Goal: Task Accomplishment & Management: Use online tool/utility

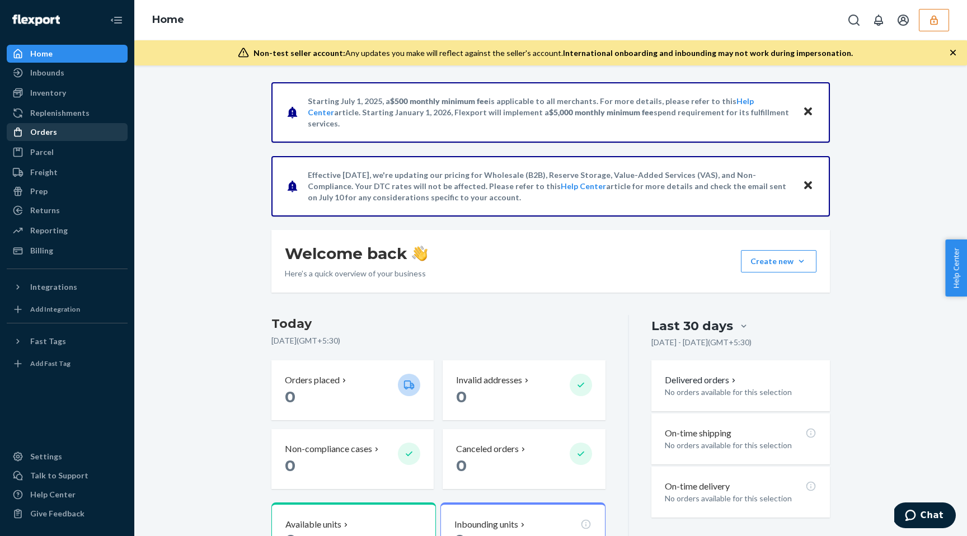
click at [70, 133] on div "Orders" at bounding box center [67, 132] width 119 height 16
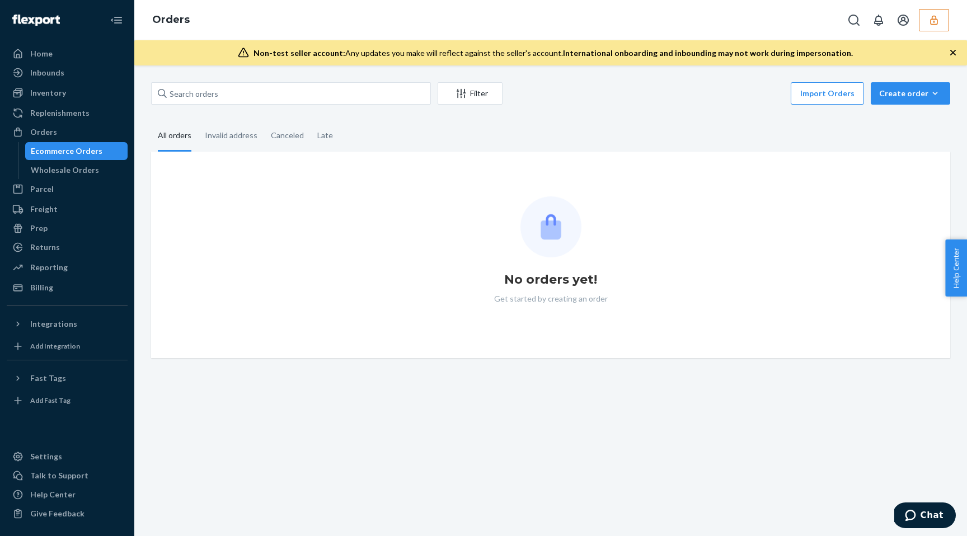
click at [931, 29] on button "button" at bounding box center [934, 20] width 30 height 22
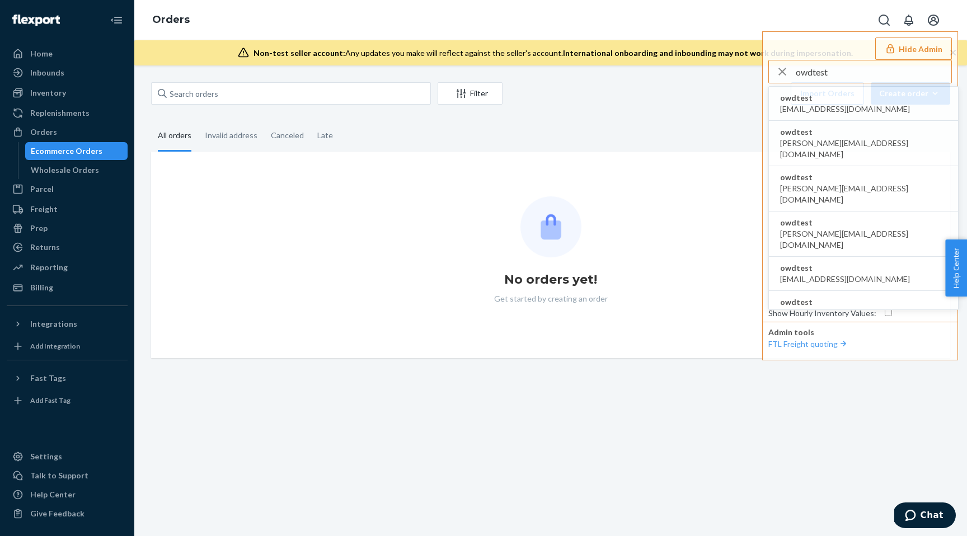
type input "owdtest"
click at [851, 100] on span "owdtest" at bounding box center [845, 97] width 130 height 11
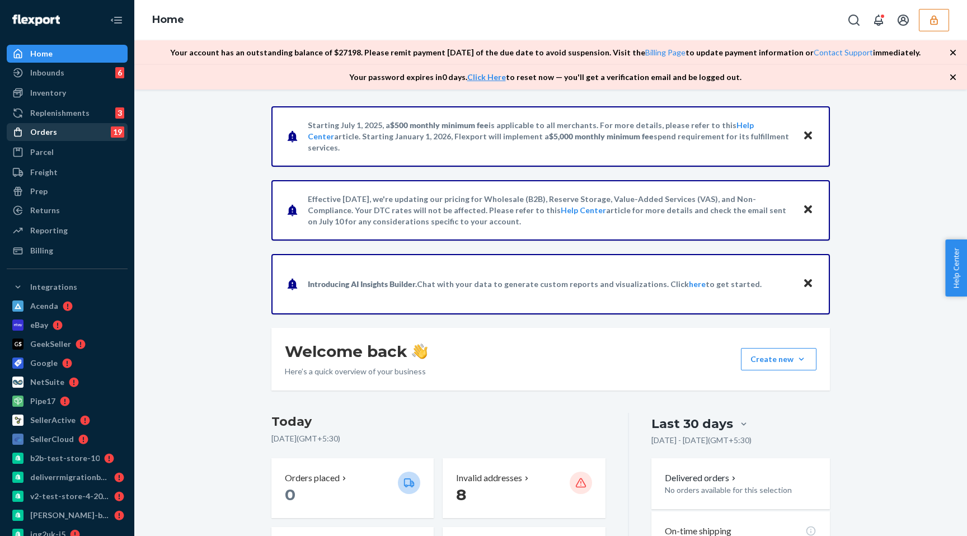
click at [116, 129] on div "19" at bounding box center [117, 131] width 13 height 11
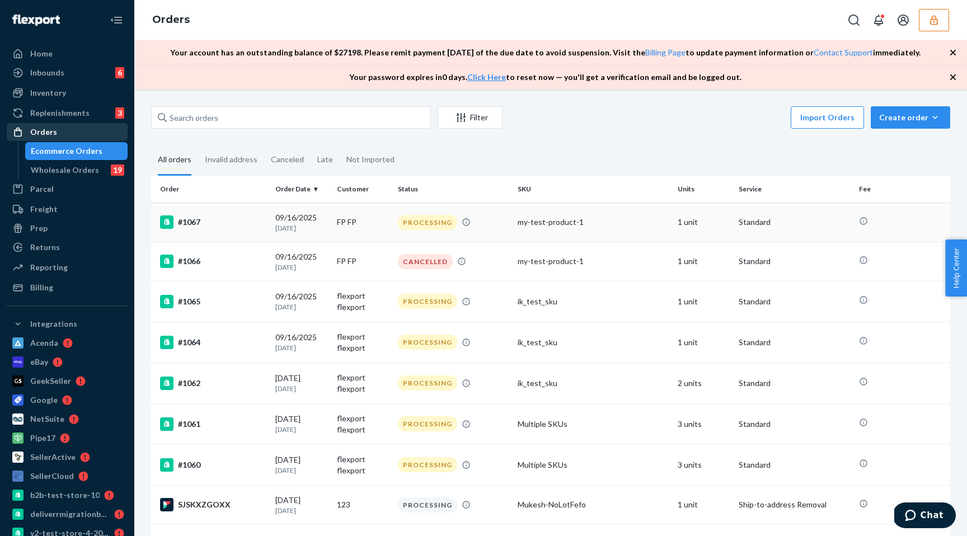
click at [330, 224] on td "09/16/2025 7 days ago" at bounding box center [301, 222] width 61 height 39
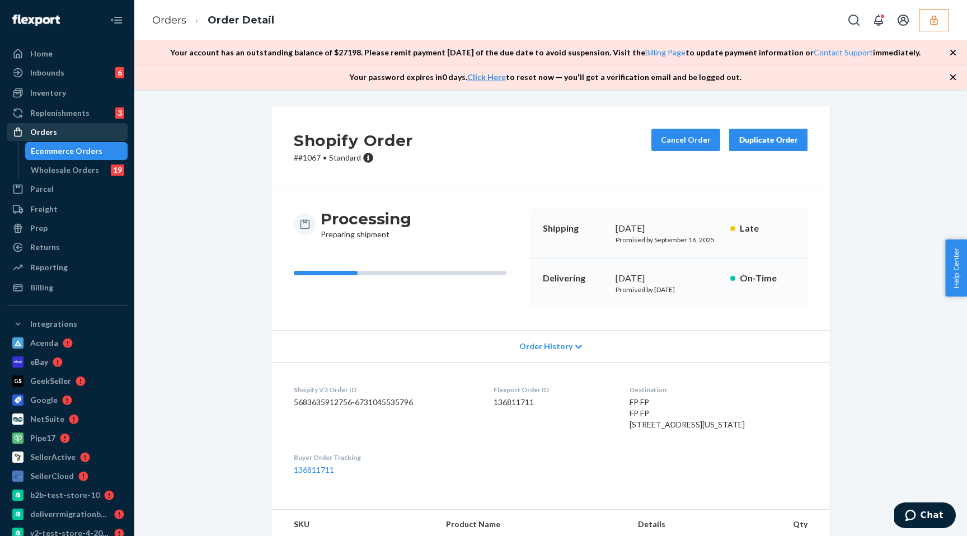
click at [529, 400] on dd "136811711" at bounding box center [552, 402] width 118 height 11
copy dd "136811711"
click at [44, 262] on div "Reporting" at bounding box center [48, 267] width 37 height 11
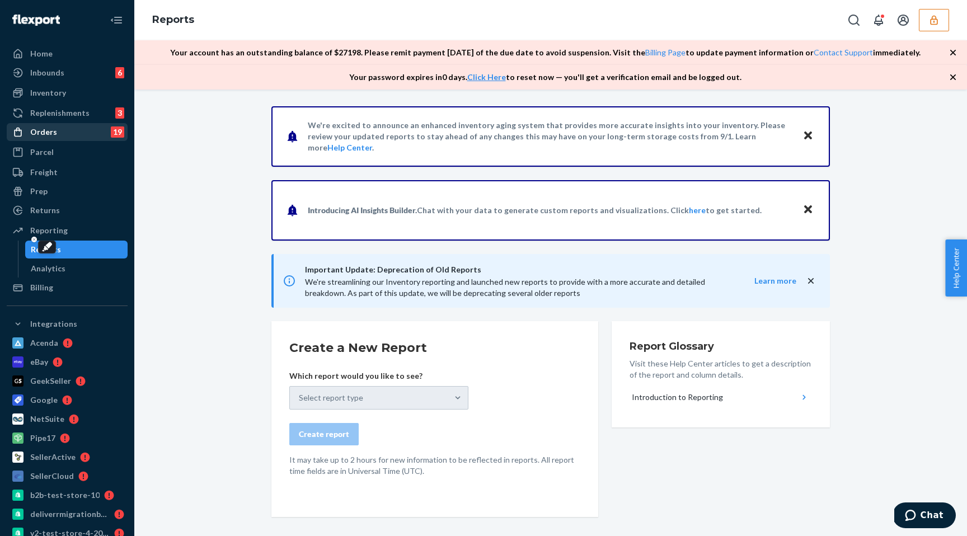
click at [417, 389] on div "Select report type" at bounding box center [378, 397] width 179 height 23
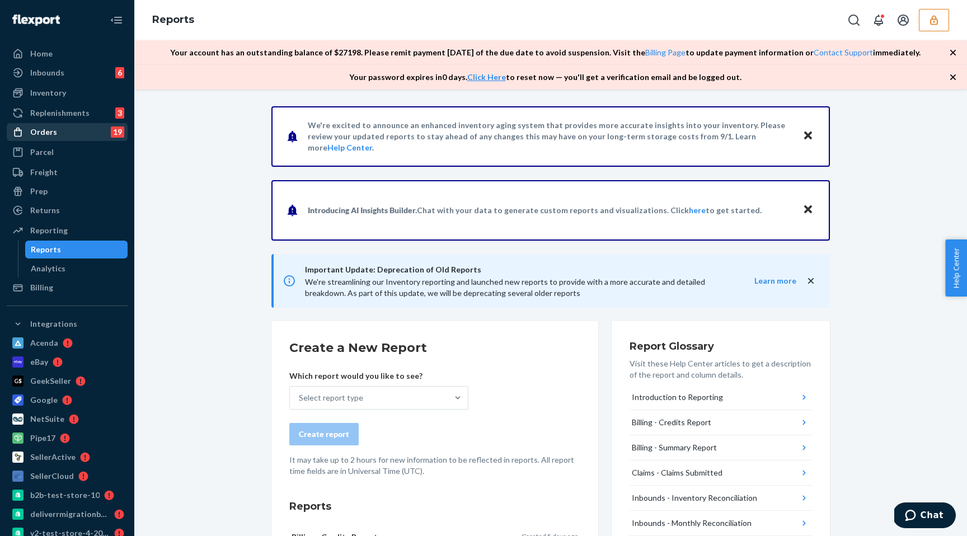
click at [436, 410] on form "Create a New Report Which report would you like to see? Select report type Crea…" at bounding box center [434, 408] width 291 height 138
click at [447, 396] on div "Select report type" at bounding box center [369, 398] width 158 height 22
click at [300, 396] on input "Select report type" at bounding box center [299, 397] width 1 height 11
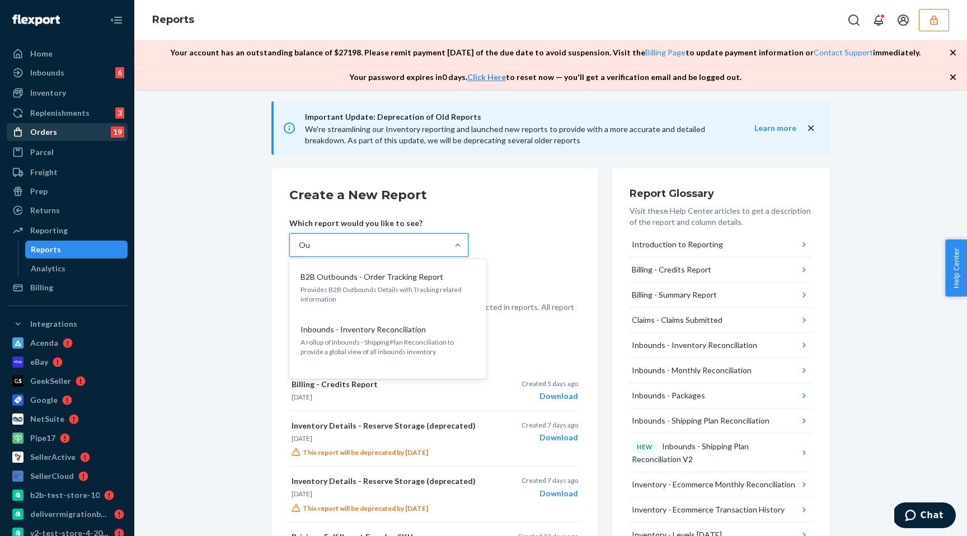
type input "O"
type input "Order"
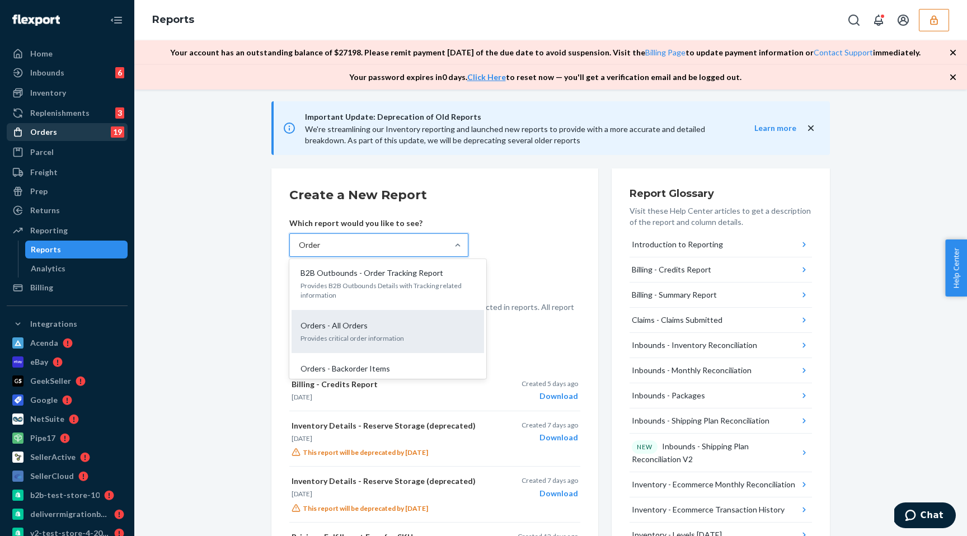
scroll to position [1, 0]
click at [368, 341] on p "Provides critical order information" at bounding box center [387, 341] width 175 height 10
click at [321, 251] on input "Order" at bounding box center [310, 244] width 22 height 11
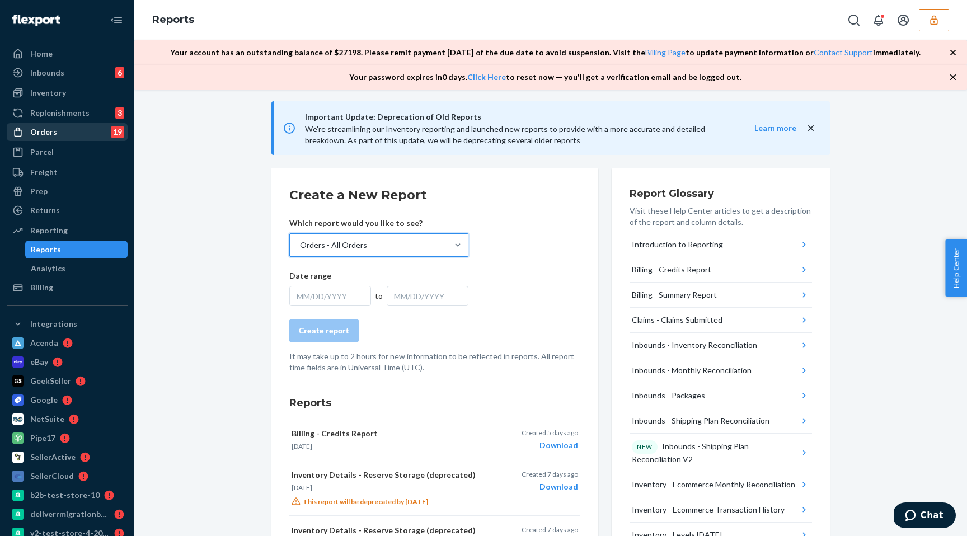
click at [333, 299] on div "MM/DD/YYYY" at bounding box center [330, 296] width 82 height 20
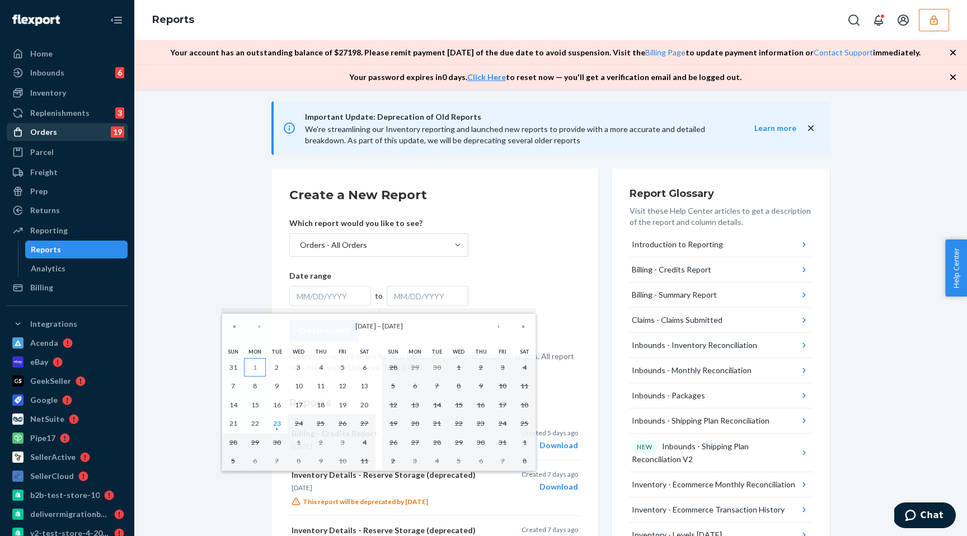
click at [252, 367] on button "1" at bounding box center [255, 367] width 22 height 19
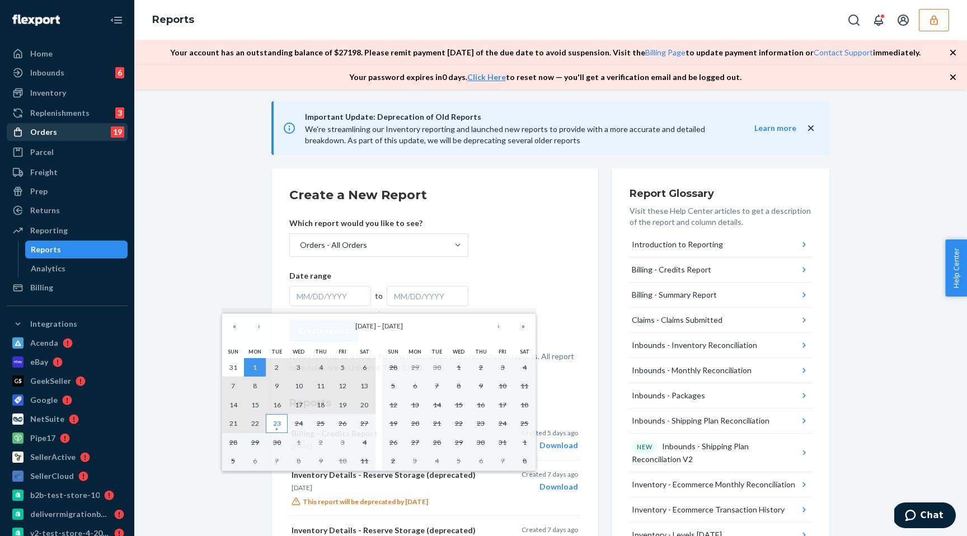
click at [280, 422] on abbr "23" at bounding box center [277, 423] width 8 height 8
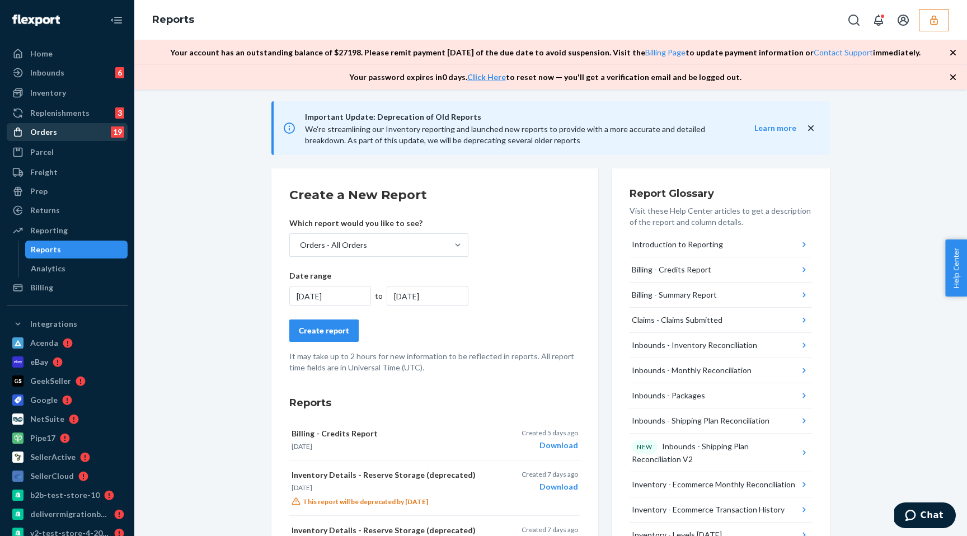
click at [342, 334] on div "Create report" at bounding box center [324, 330] width 50 height 11
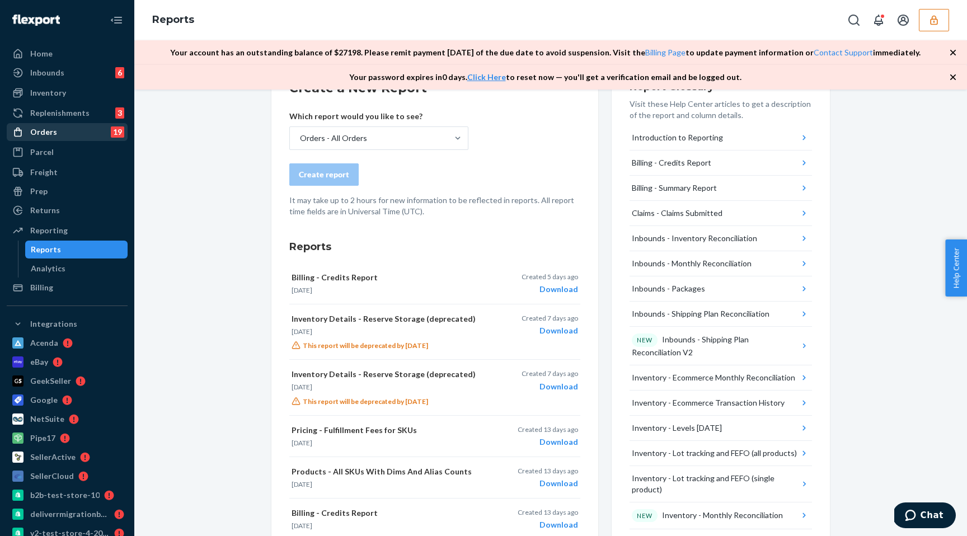
scroll to position [260, 0]
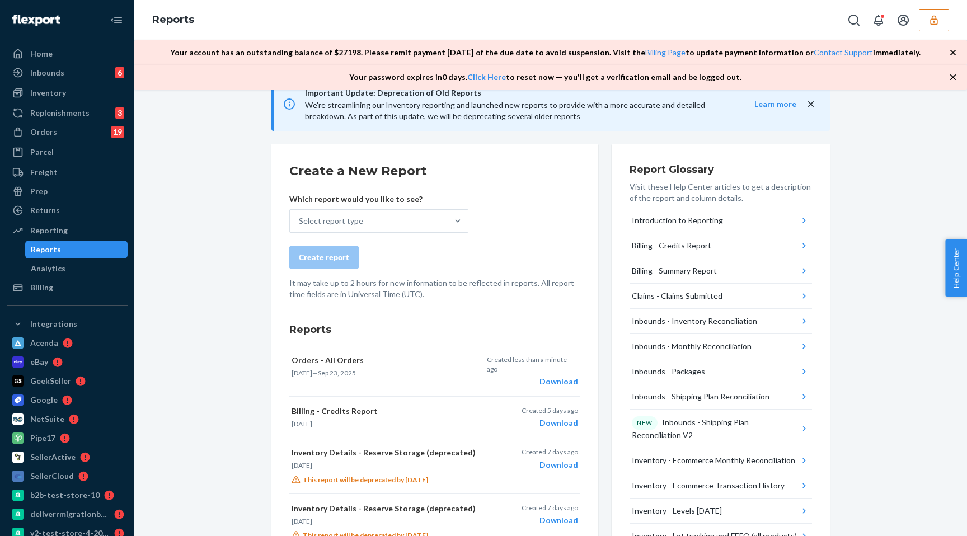
scroll to position [178, 0]
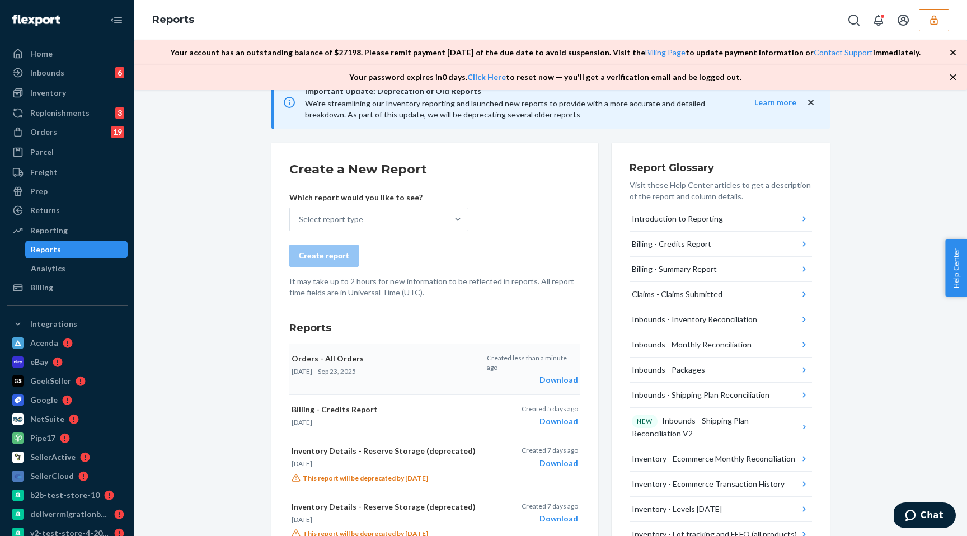
click at [565, 374] on div "Download" at bounding box center [532, 379] width 91 height 11
click at [938, 27] on button "button" at bounding box center [934, 20] width 30 height 22
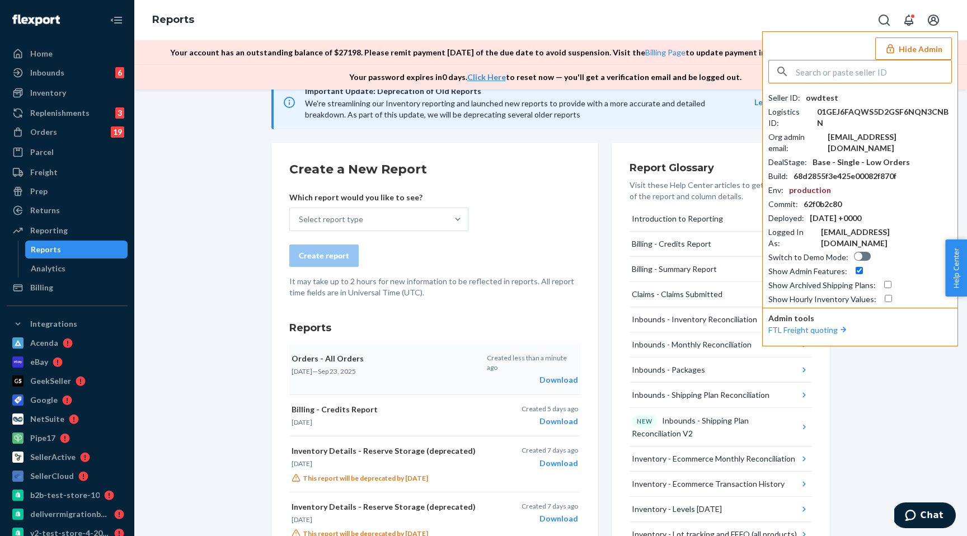
click at [928, 46] on button "Hide Admin" at bounding box center [913, 48] width 77 height 22
